Goal: Ask a question

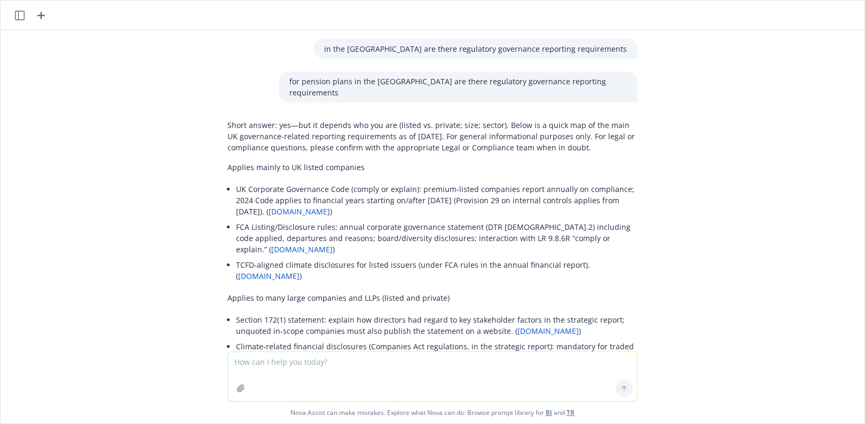
scroll to position [6354, 0]
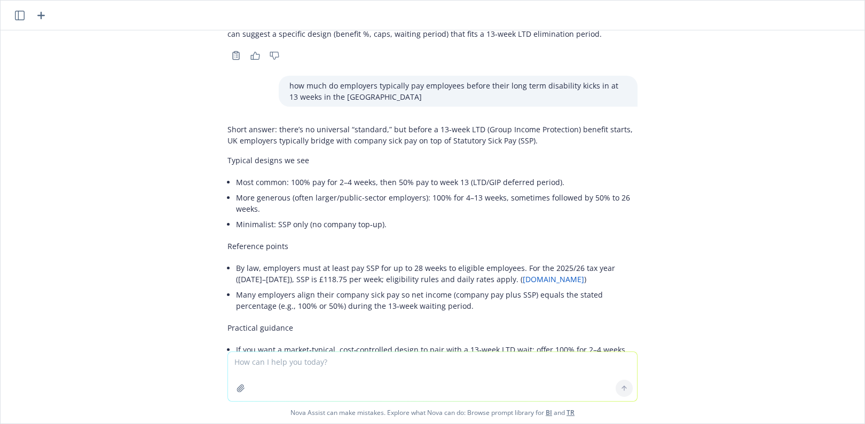
click at [158, 116] on div "in the [GEOGRAPHIC_DATA] are there regulatory governance reporting requirements…" at bounding box center [433, 190] width 864 height 321
click at [257, 366] on textarea at bounding box center [432, 376] width 409 height 49
paste textarea "• Market Drivers. What industries or client segments are driving insurance dema…"
type textarea "• Market Drivers. What industries or client segments are driving insurance dema…"
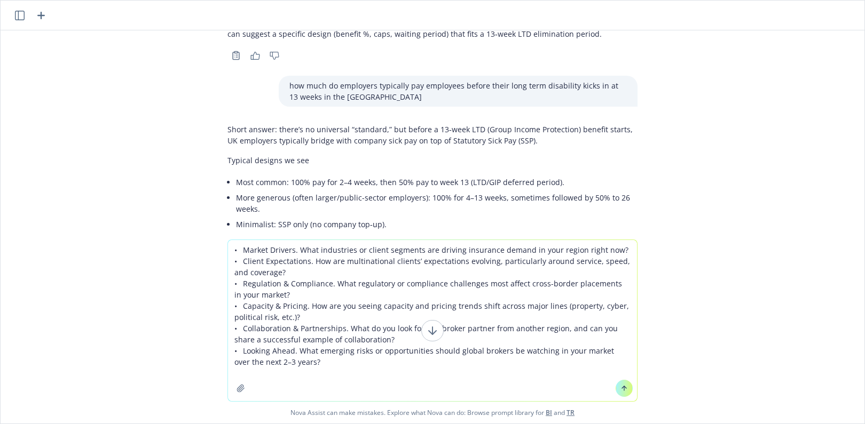
click at [229, 247] on textarea "• Market Drivers. What industries or client segments are driving insurance dema…" at bounding box center [432, 320] width 409 height 161
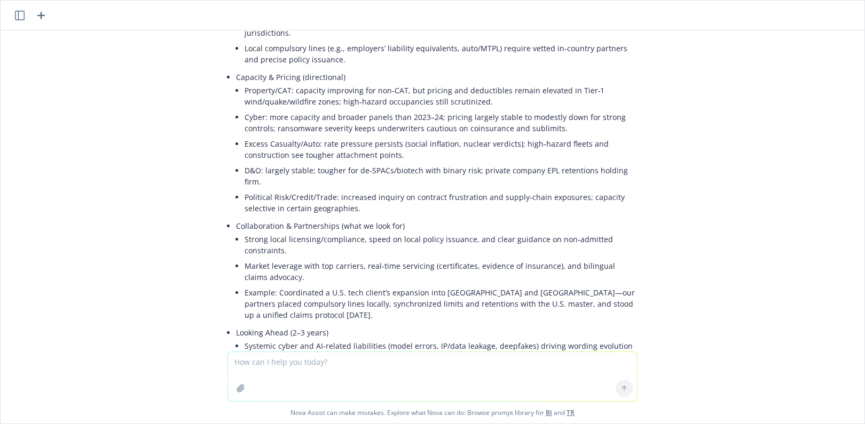
scroll to position [7238, 0]
drag, startPoint x: 177, startPoint y: 188, endPoint x: 187, endPoint y: 202, distance: 16.9
click at [177, 188] on div "in the [GEOGRAPHIC_DATA] are there regulatory governance reporting requirements…" at bounding box center [433, 190] width 864 height 321
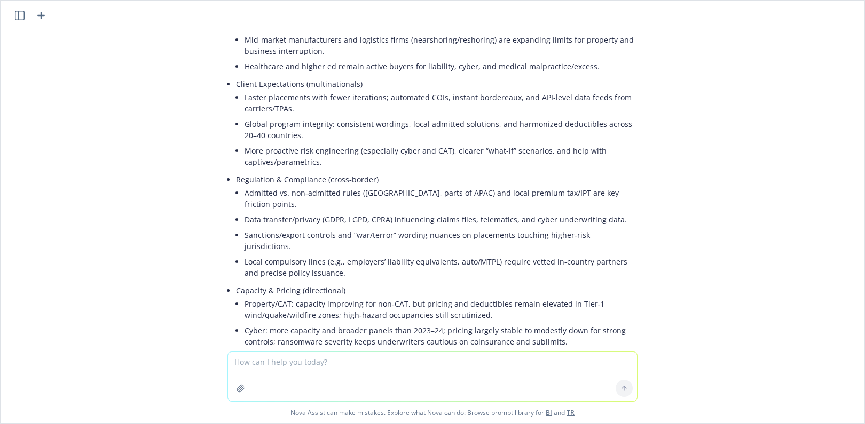
scroll to position [6704, 0]
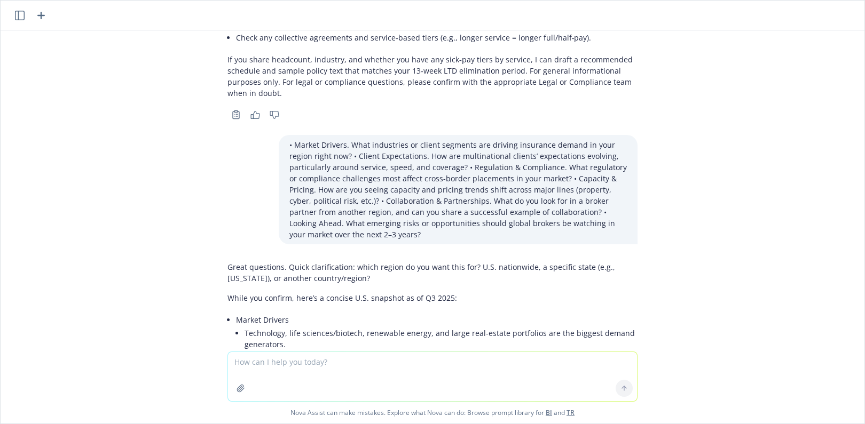
click at [301, 373] on textarea at bounding box center [432, 376] width 409 height 49
type textarea "Can I get the answers for APAC, EMEA, [GEOGRAPHIC_DATA] separtely?"
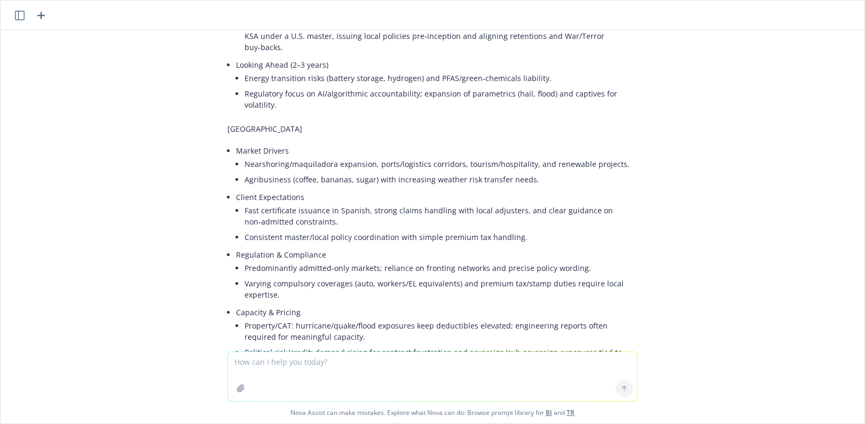
scroll to position [8588, 0]
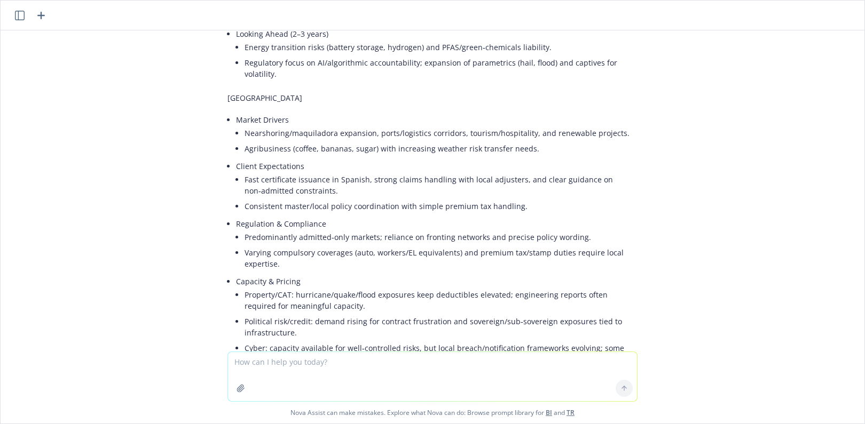
click at [143, 216] on div "in the [GEOGRAPHIC_DATA] are there regulatory governance reporting requirements…" at bounding box center [433, 190] width 864 height 321
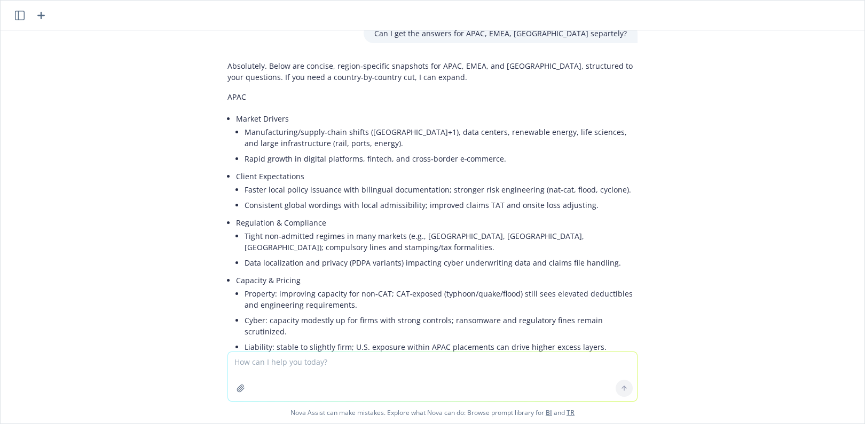
scroll to position [7574, 0]
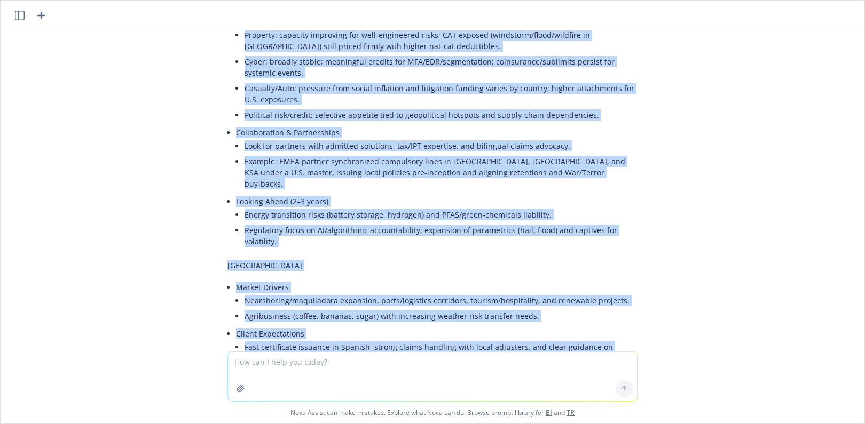
scroll to position [8588, 0]
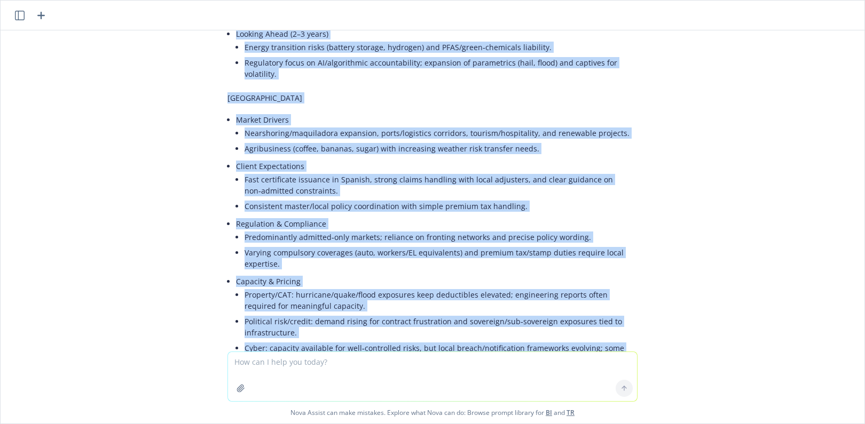
drag, startPoint x: 217, startPoint y: 74, endPoint x: 478, endPoint y: 262, distance: 322.2
copy div "LORE Ipsumd Sitamet Consecteturad/elitse‑doeiu tempor (Incid+3), utla etdolor, …"
